Goal: Task Accomplishment & Management: Manage account settings

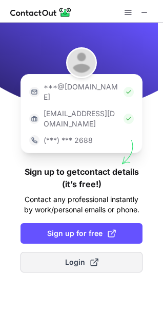
click at [86, 252] on button "Login" at bounding box center [82, 262] width 122 height 21
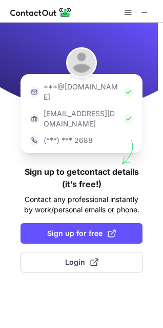
click at [75, 108] on p "***@company.com" at bounding box center [82, 118] width 76 height 21
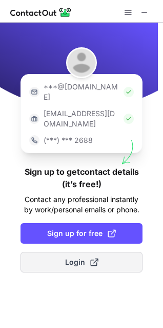
click at [81, 257] on span "Login" at bounding box center [81, 262] width 33 height 10
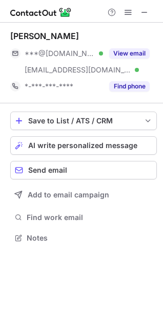
scroll to position [226, 163]
